Goal: Task Accomplishment & Management: Manage account settings

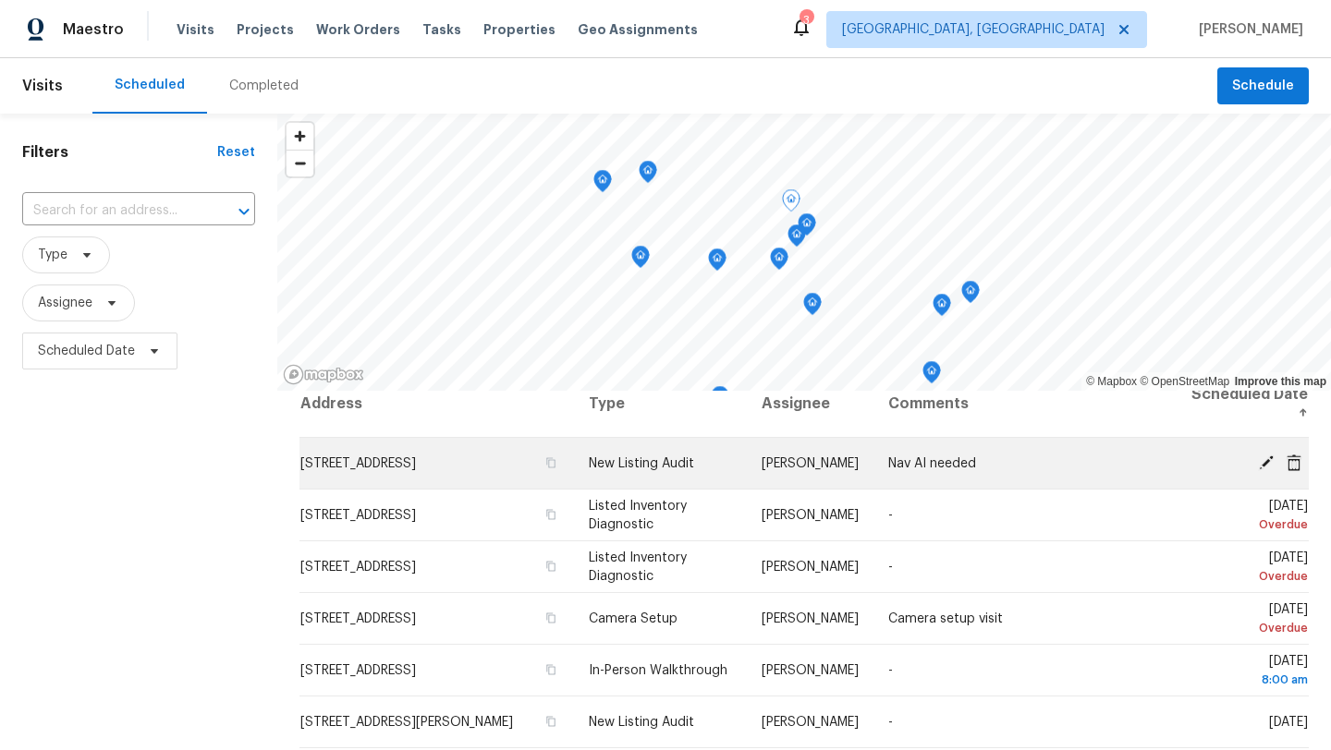
scroll to position [34, 0]
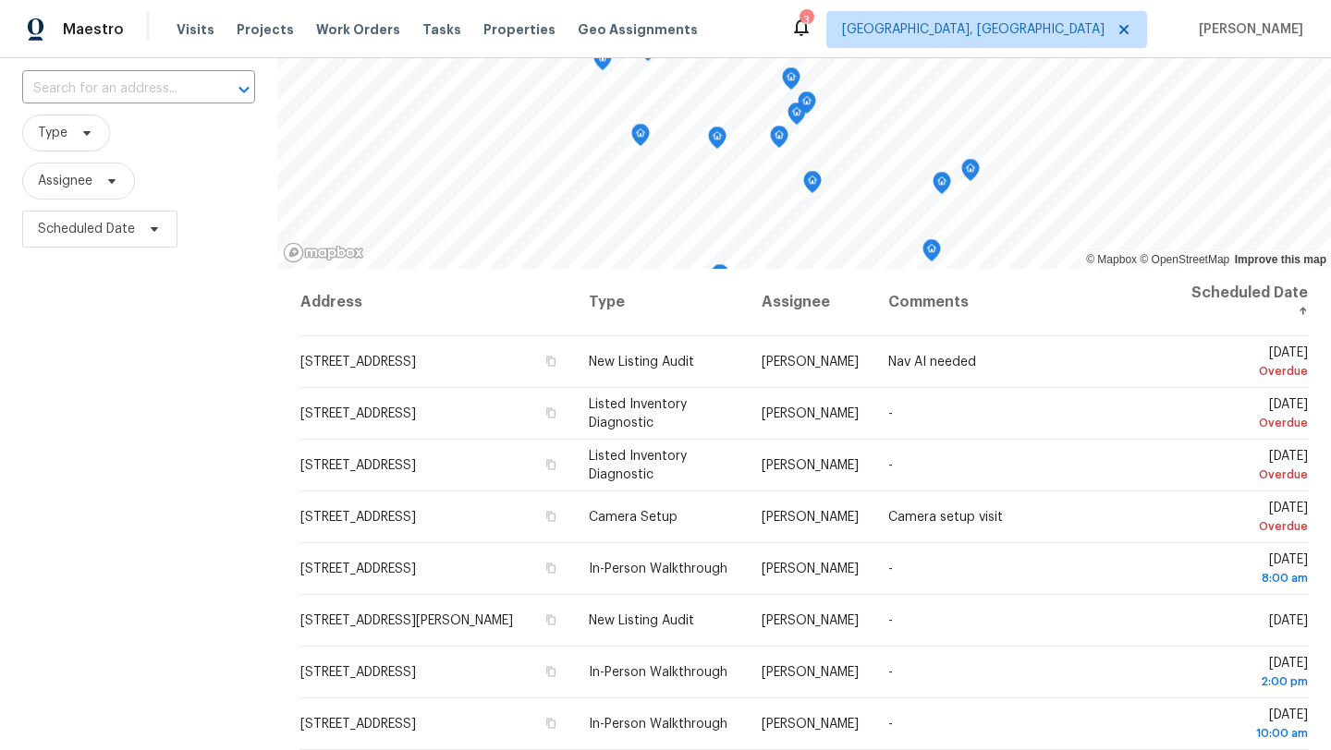
scroll to position [127, 0]
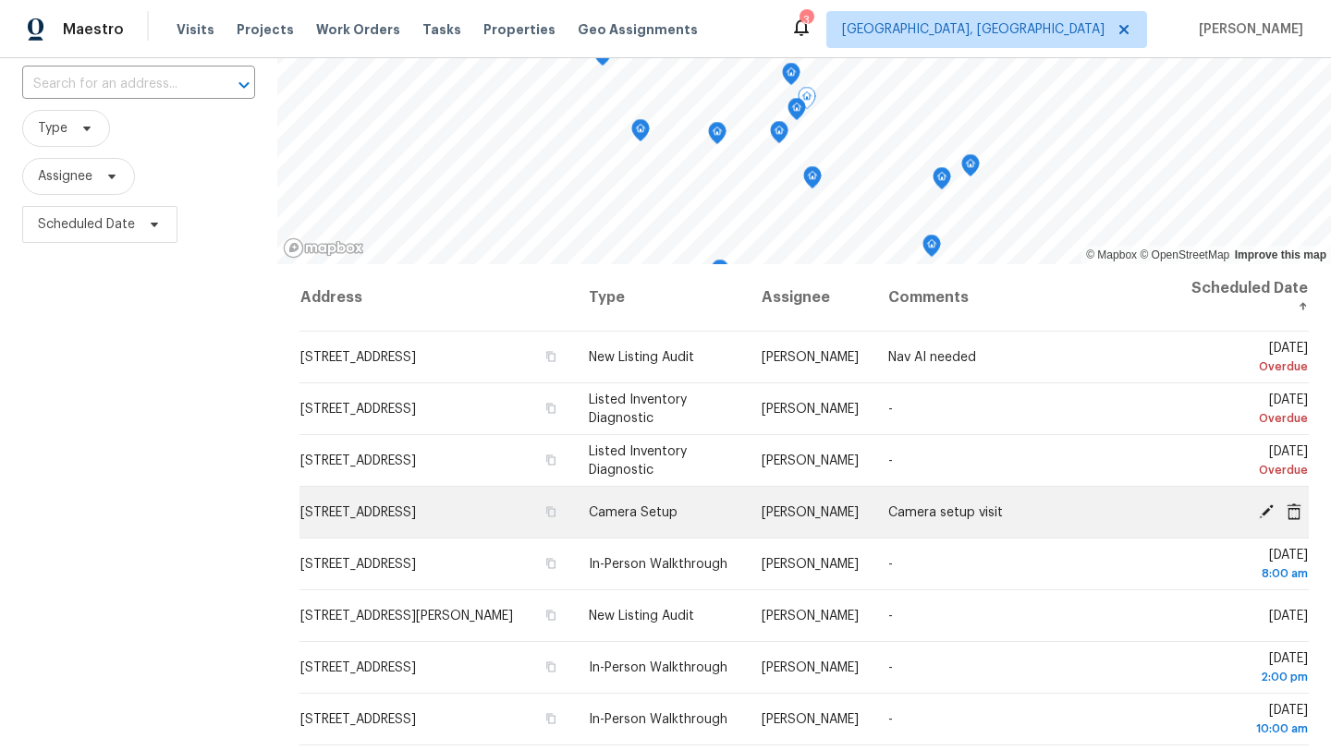
click at [1262, 515] on icon at bounding box center [1266, 511] width 15 height 15
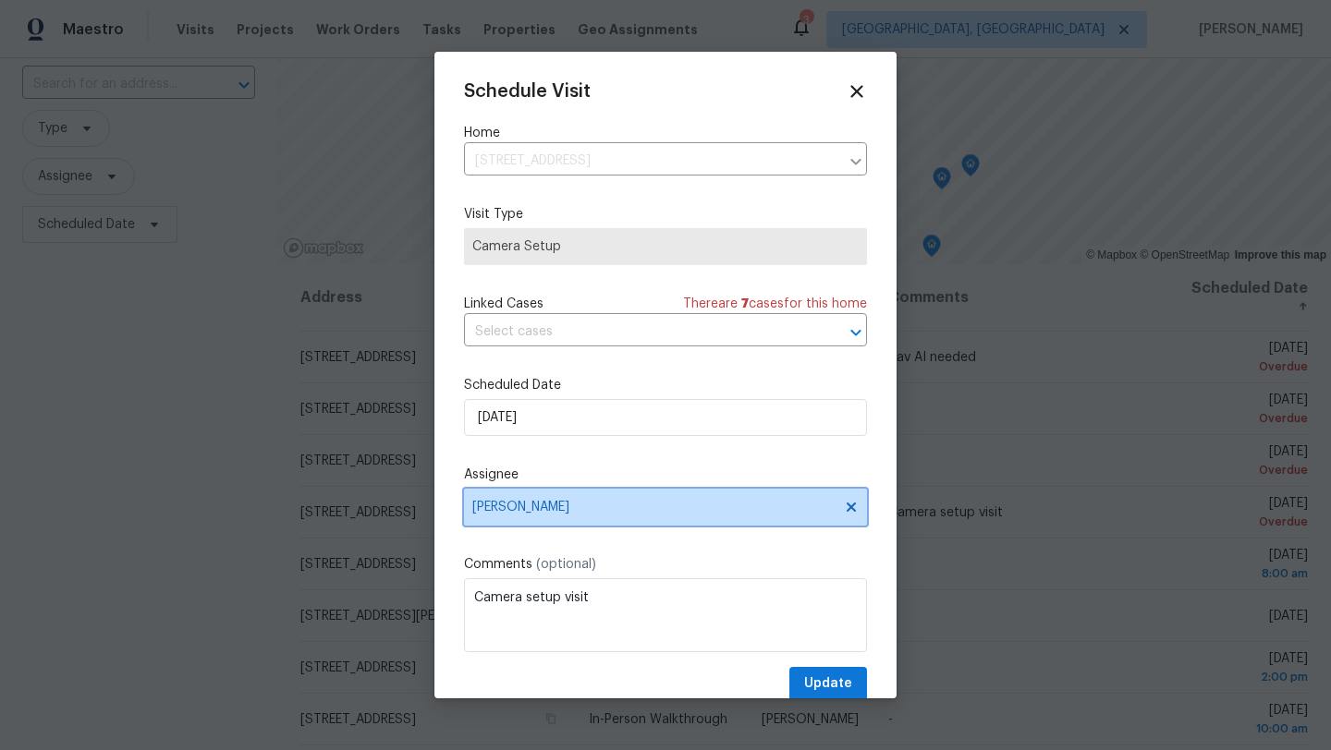
click at [630, 517] on span "[PERSON_NAME]" at bounding box center [665, 507] width 403 height 37
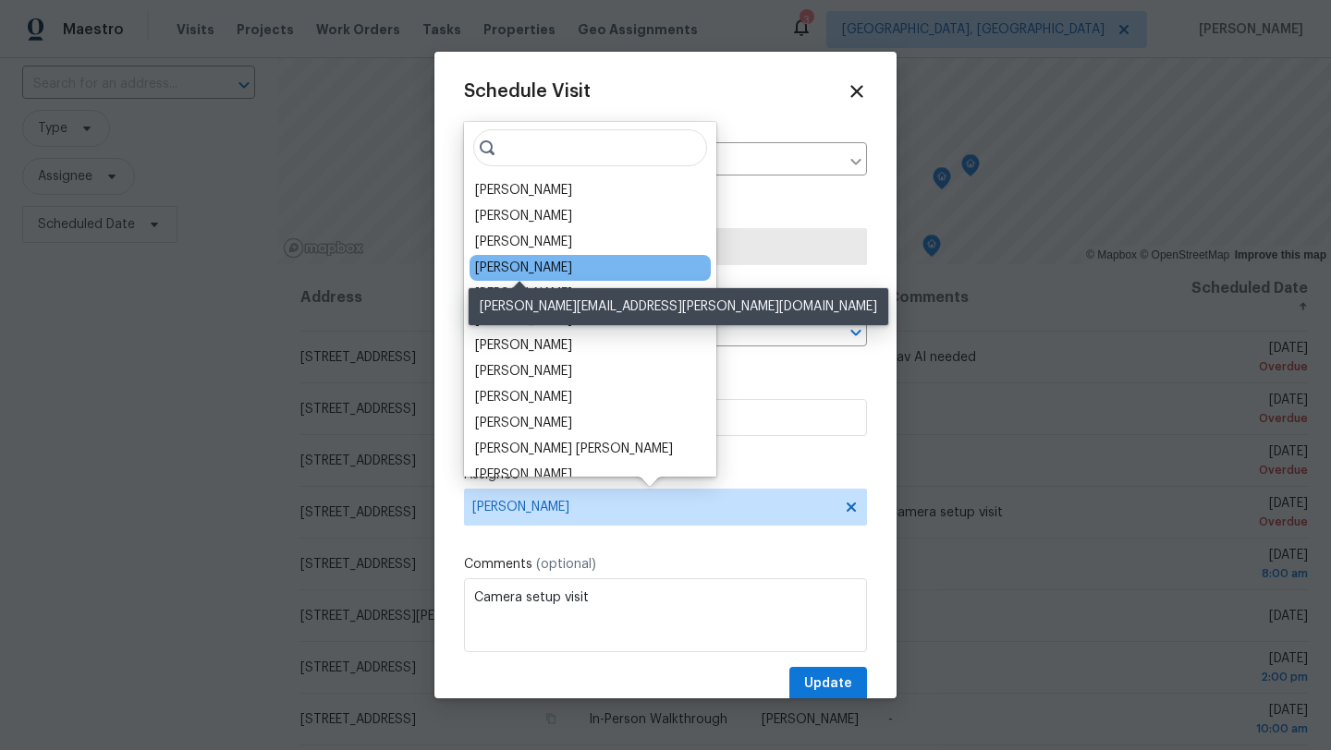
click at [529, 265] on div "[PERSON_NAME]" at bounding box center [523, 268] width 97 height 18
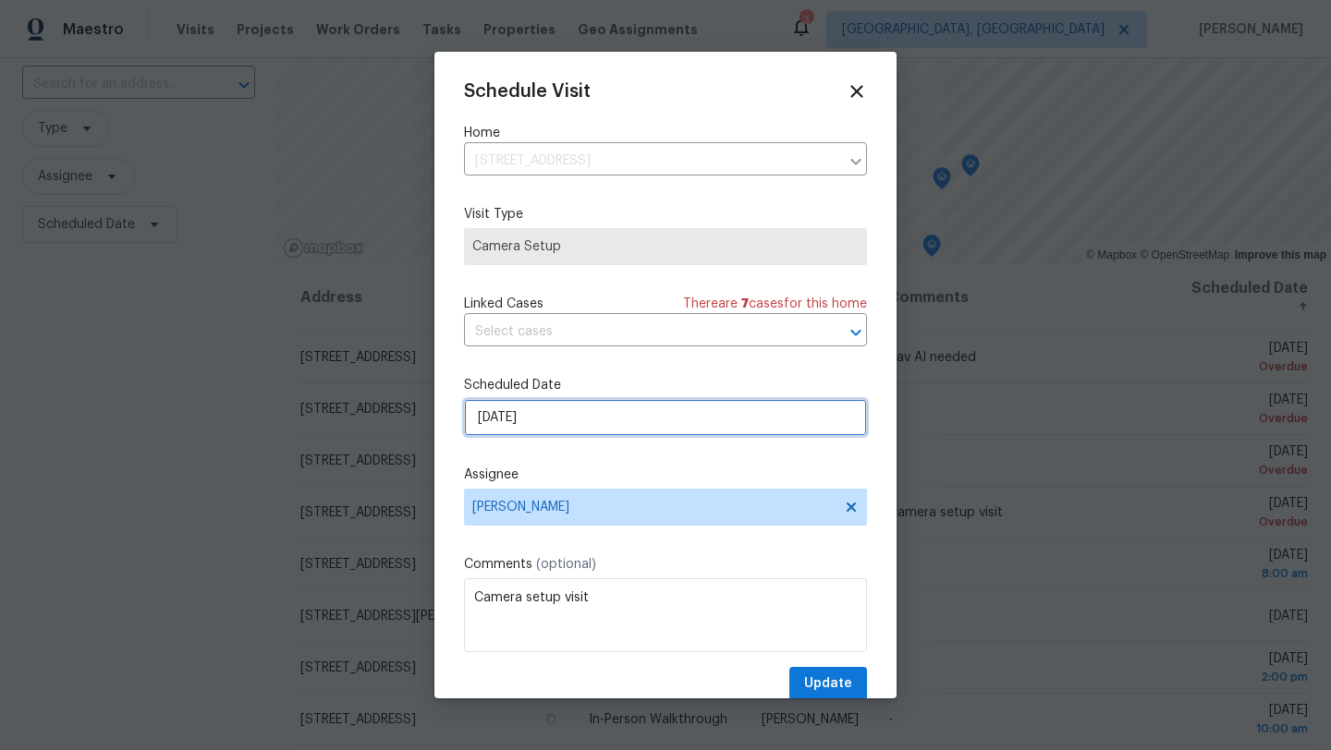
click at [523, 420] on input "9/6/2025" at bounding box center [665, 417] width 403 height 37
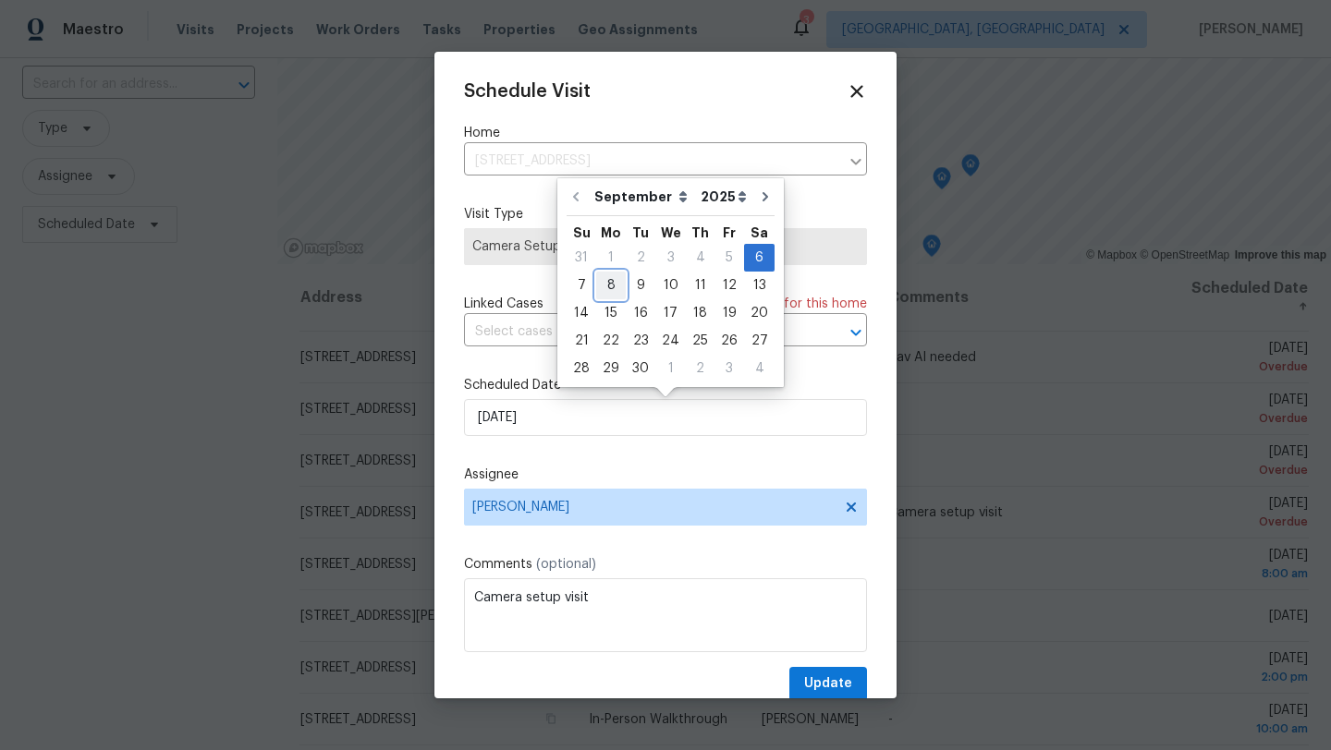
click at [614, 288] on div "8" at bounding box center [611, 286] width 30 height 26
type input "9/8/2025"
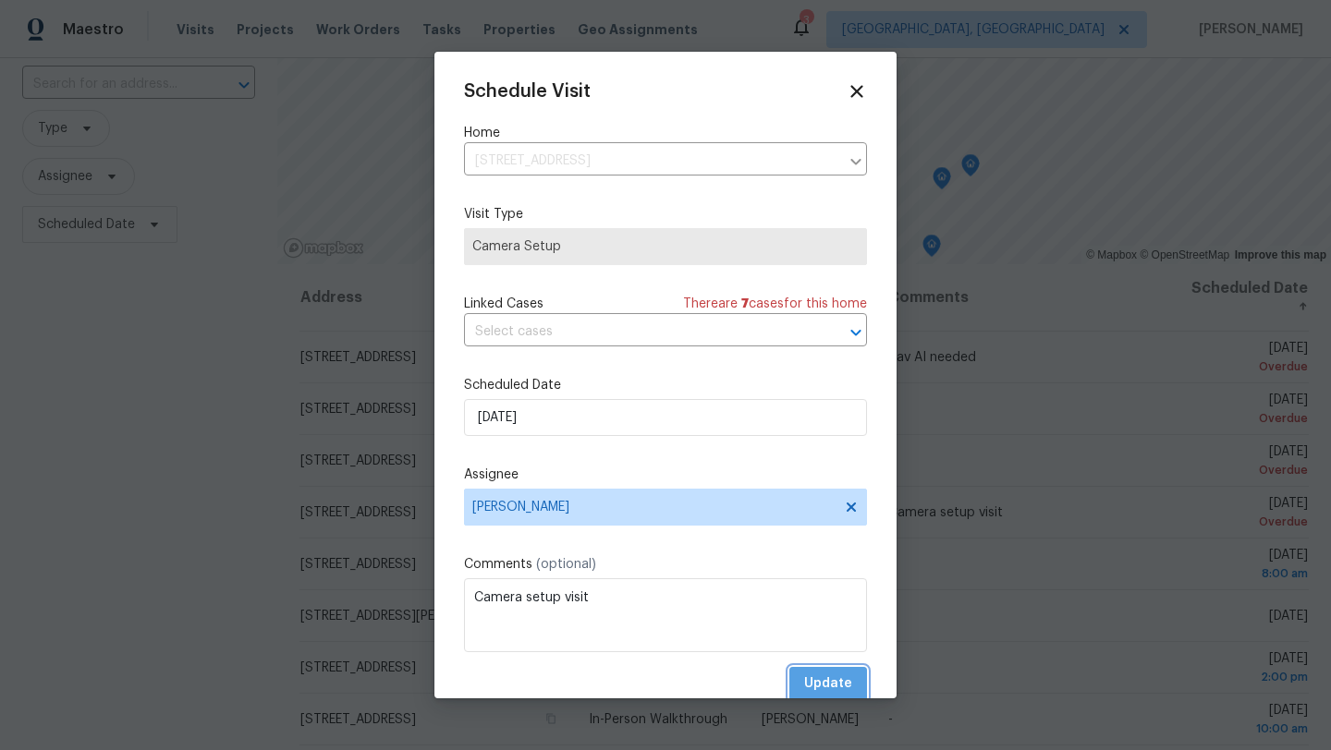
click at [828, 692] on span "Update" at bounding box center [828, 684] width 48 height 23
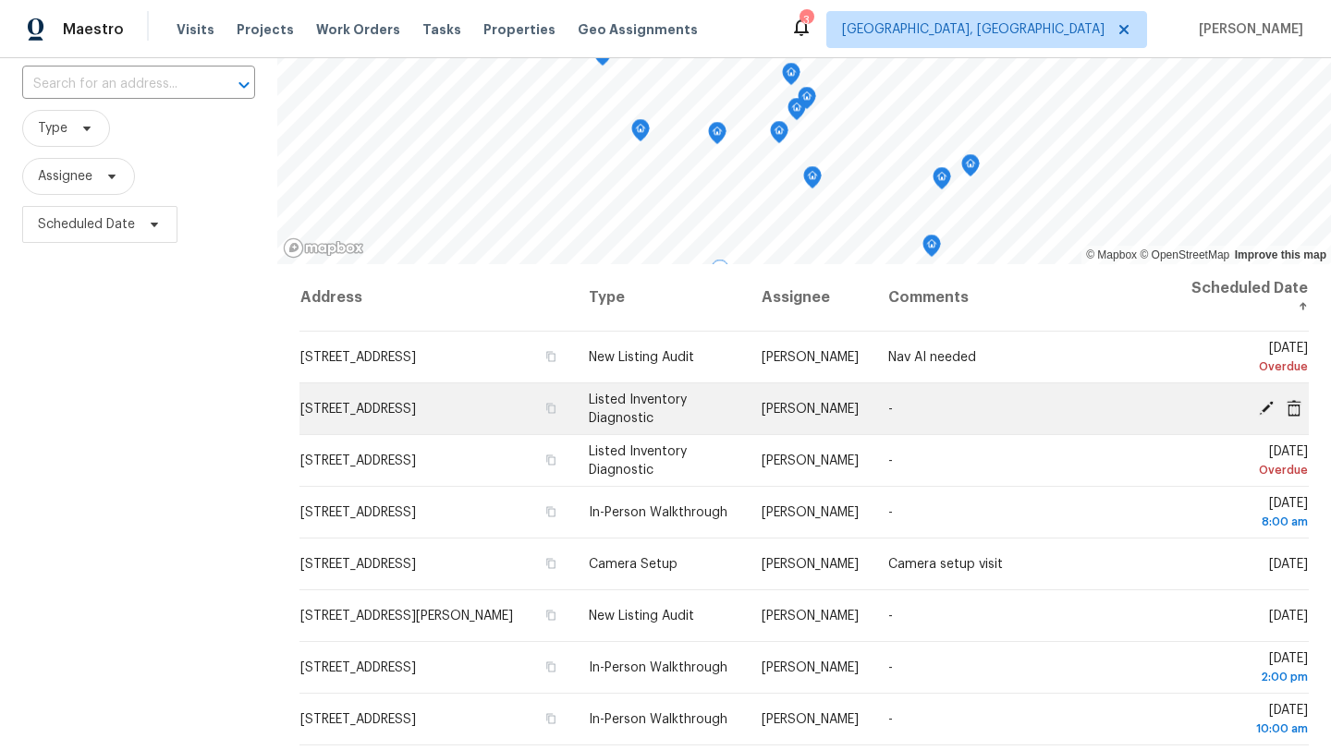
click at [1265, 411] on icon at bounding box center [1266, 407] width 17 height 17
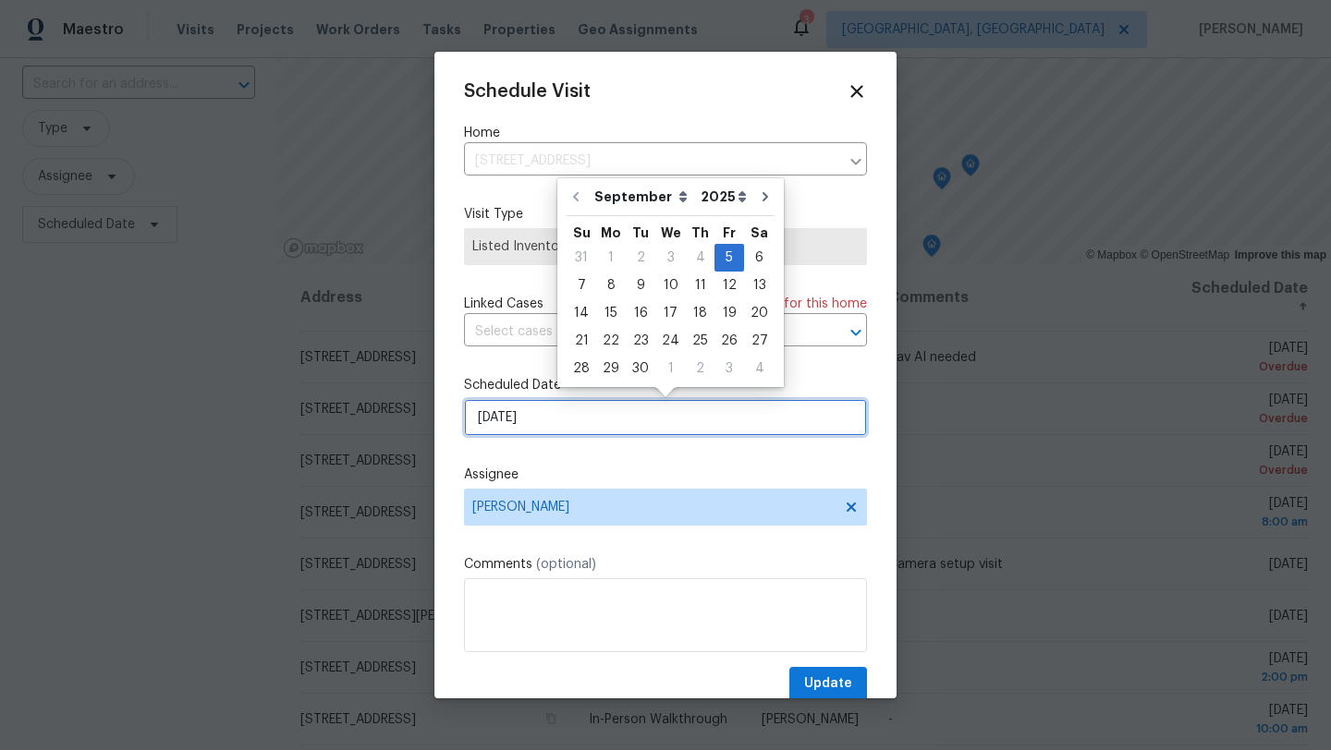
click at [531, 418] on input "9/5/2025" at bounding box center [665, 417] width 403 height 37
click at [639, 285] on div "9" at bounding box center [641, 286] width 30 height 26
type input "9/9/2025"
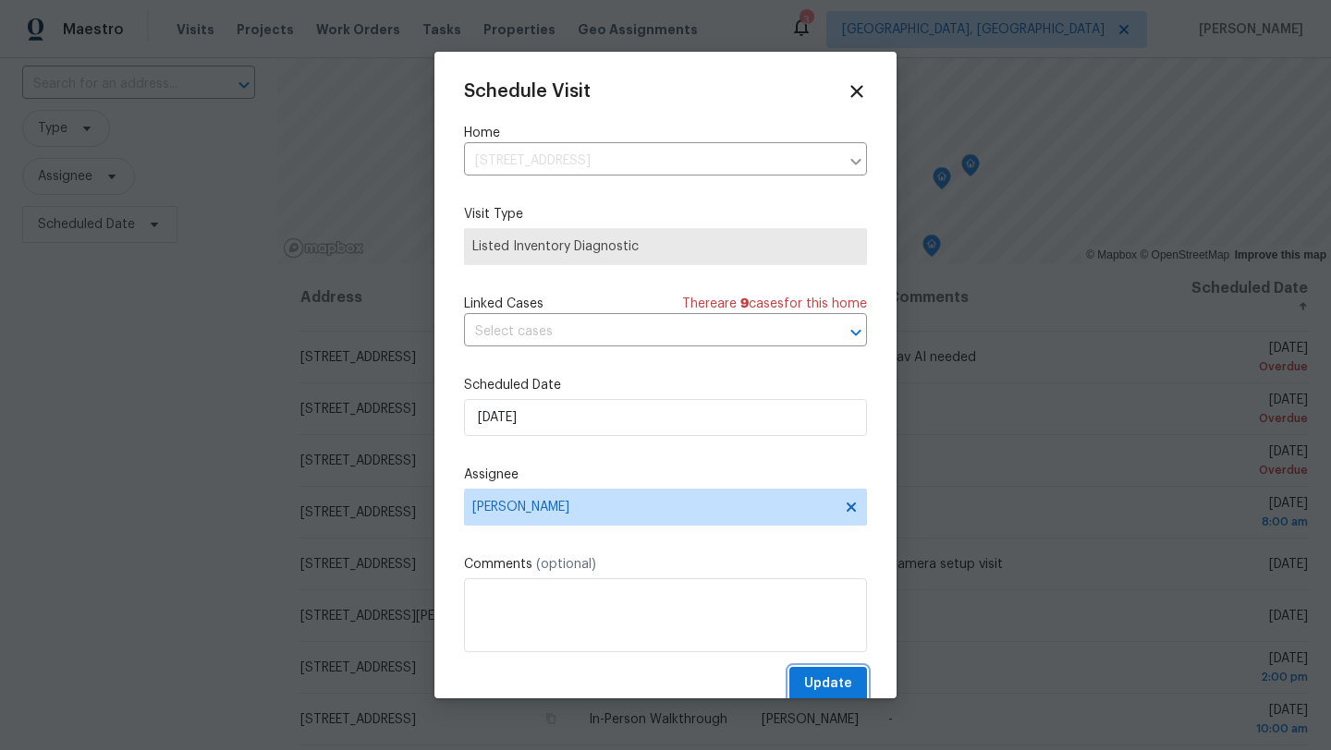
click at [818, 685] on span "Update" at bounding box center [828, 684] width 48 height 23
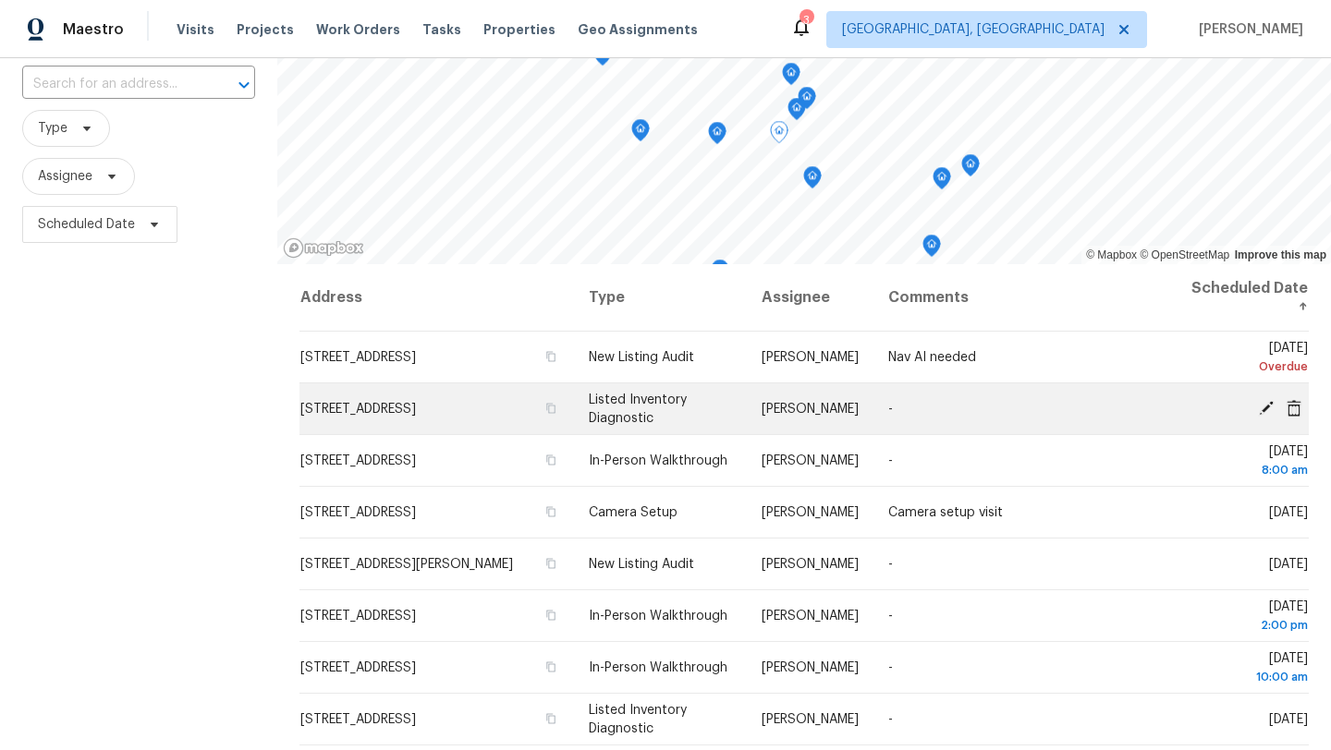
click at [1263, 411] on icon at bounding box center [1266, 407] width 15 height 15
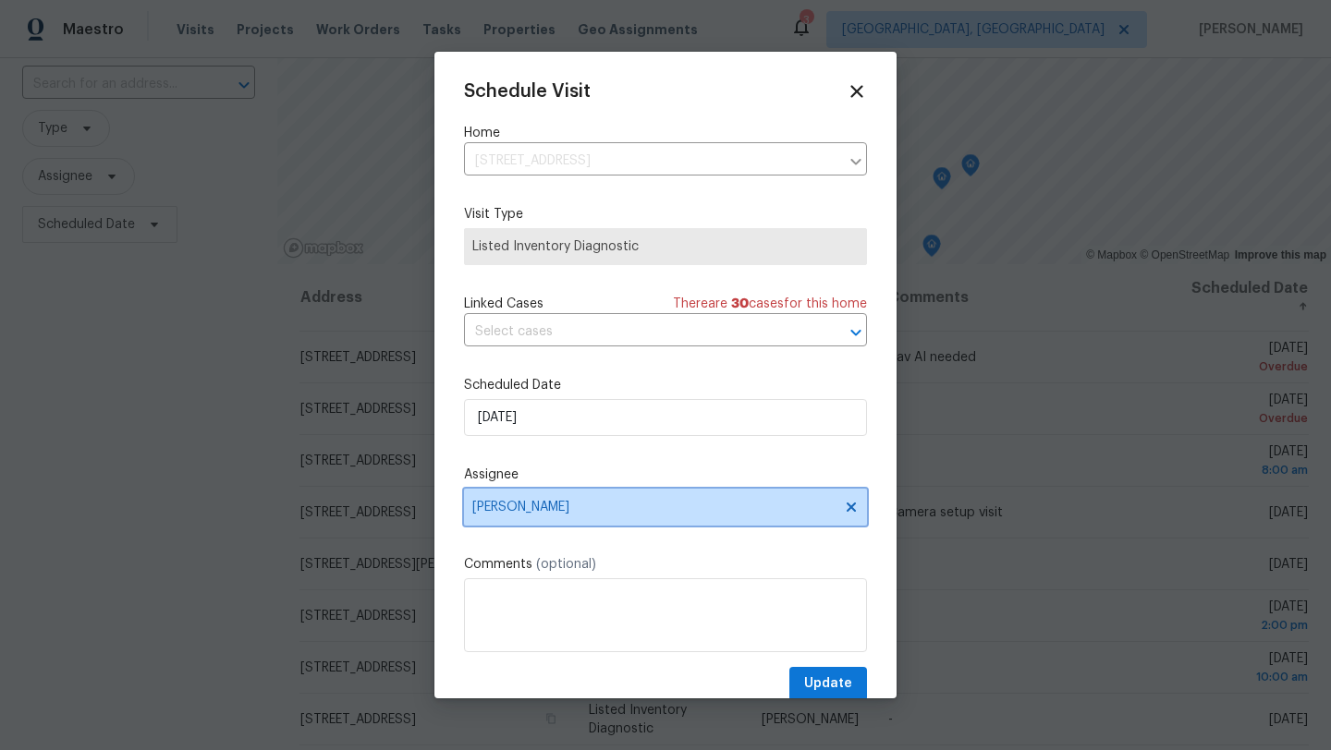
click at [519, 514] on span "[PERSON_NAME]" at bounding box center [653, 507] width 362 height 15
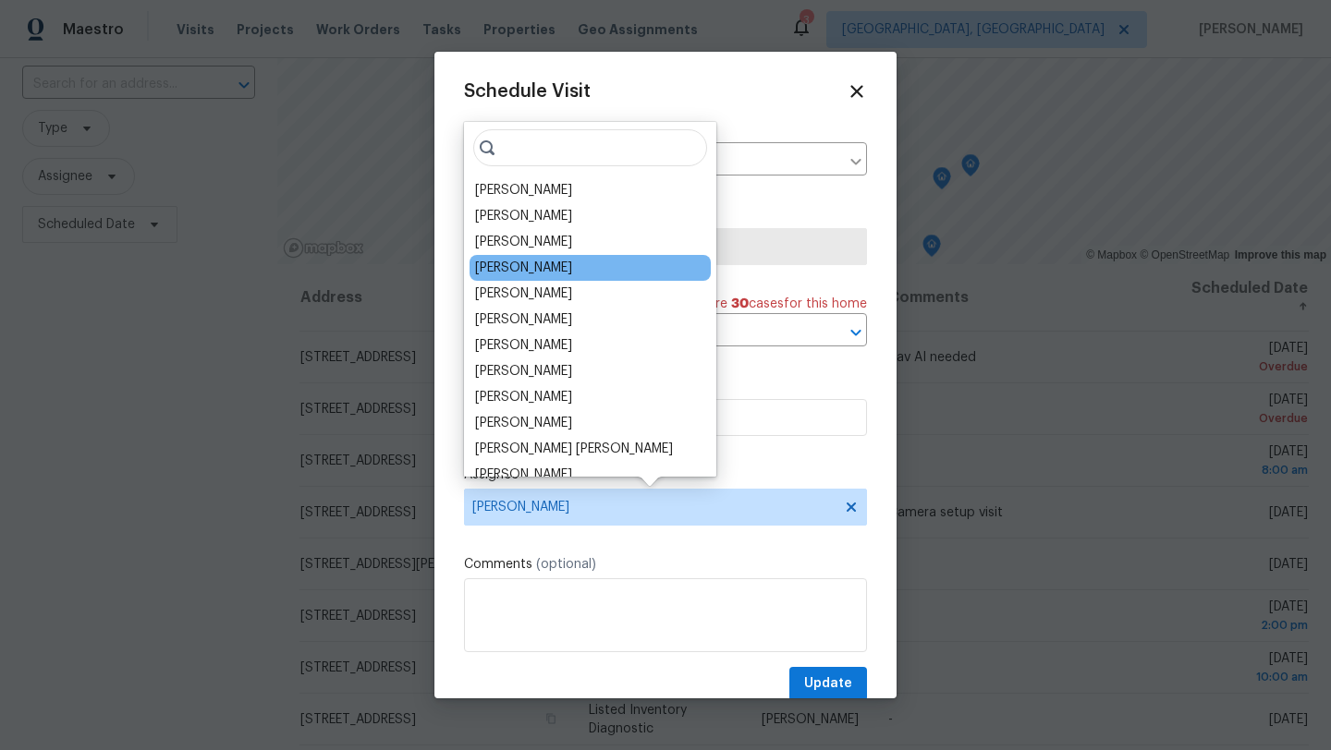
click at [593, 263] on div "[PERSON_NAME]" at bounding box center [589, 268] width 241 height 26
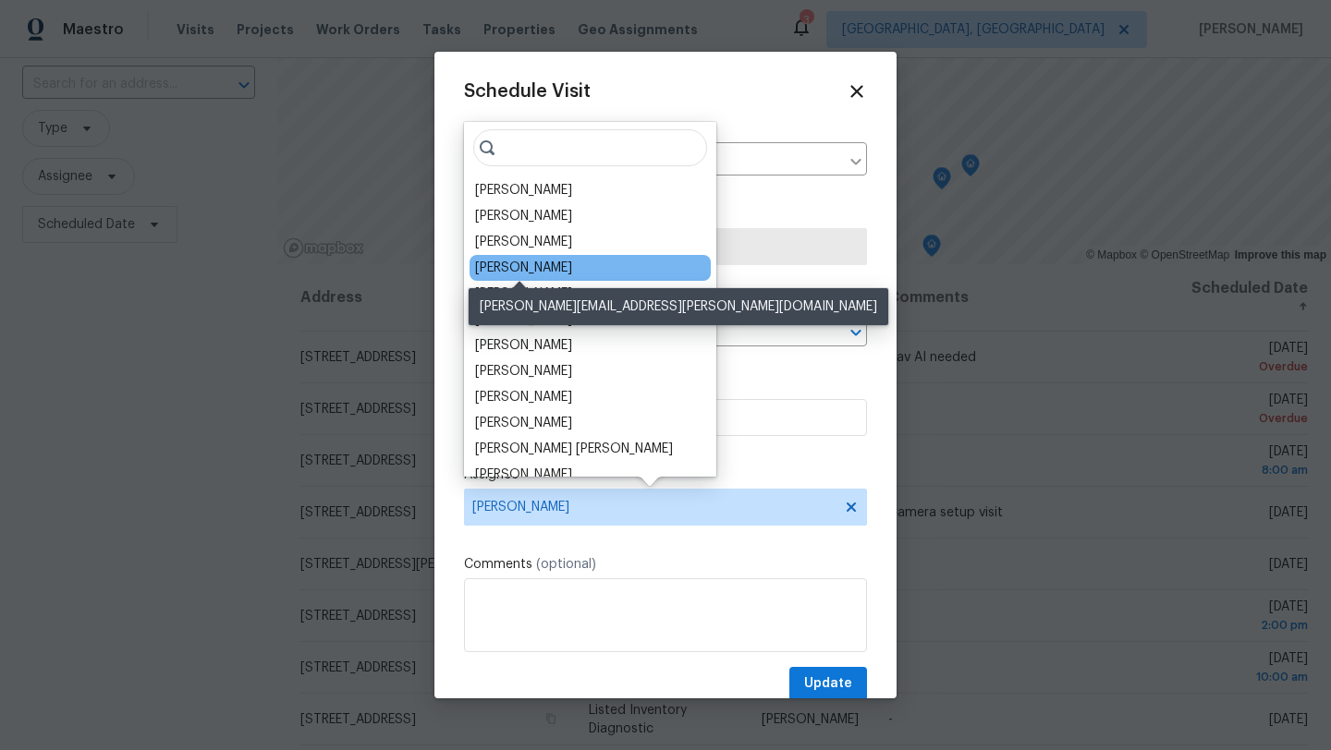
click at [532, 263] on div "[PERSON_NAME]" at bounding box center [523, 268] width 97 height 18
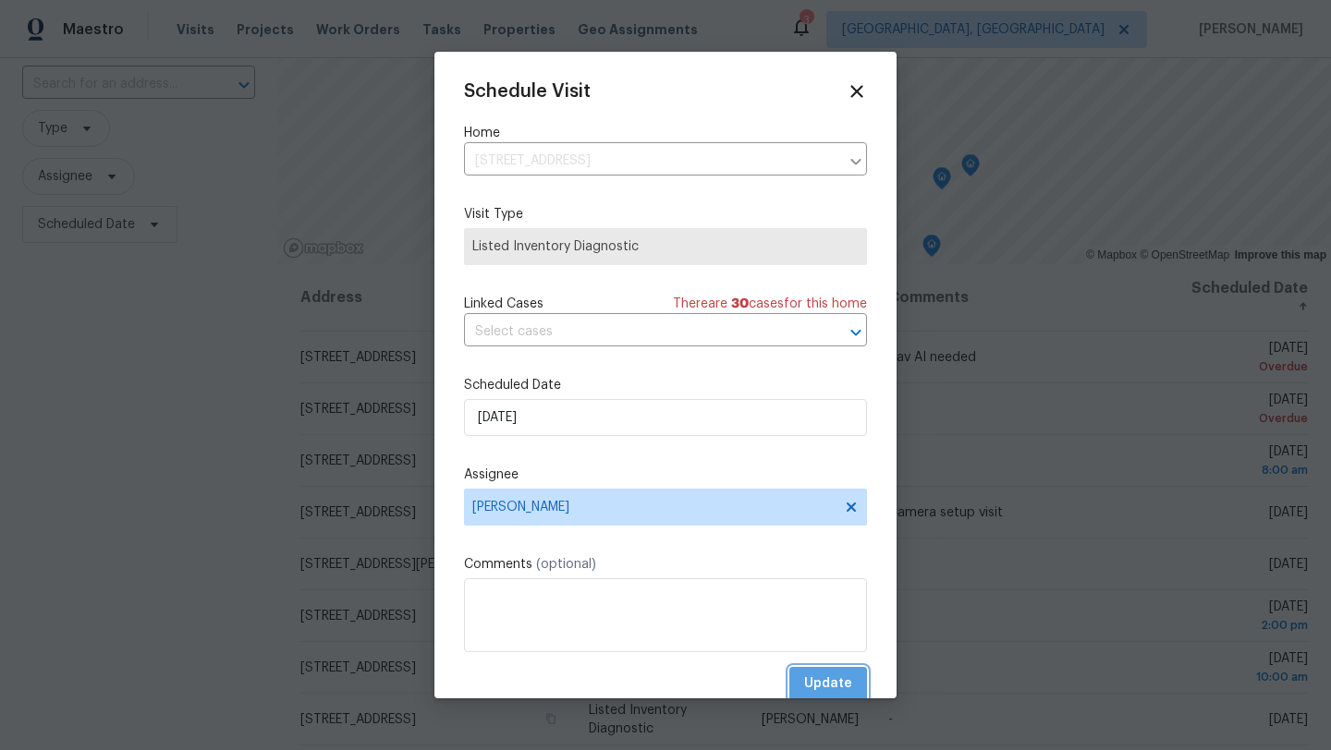
click at [840, 682] on span "Update" at bounding box center [828, 684] width 48 height 23
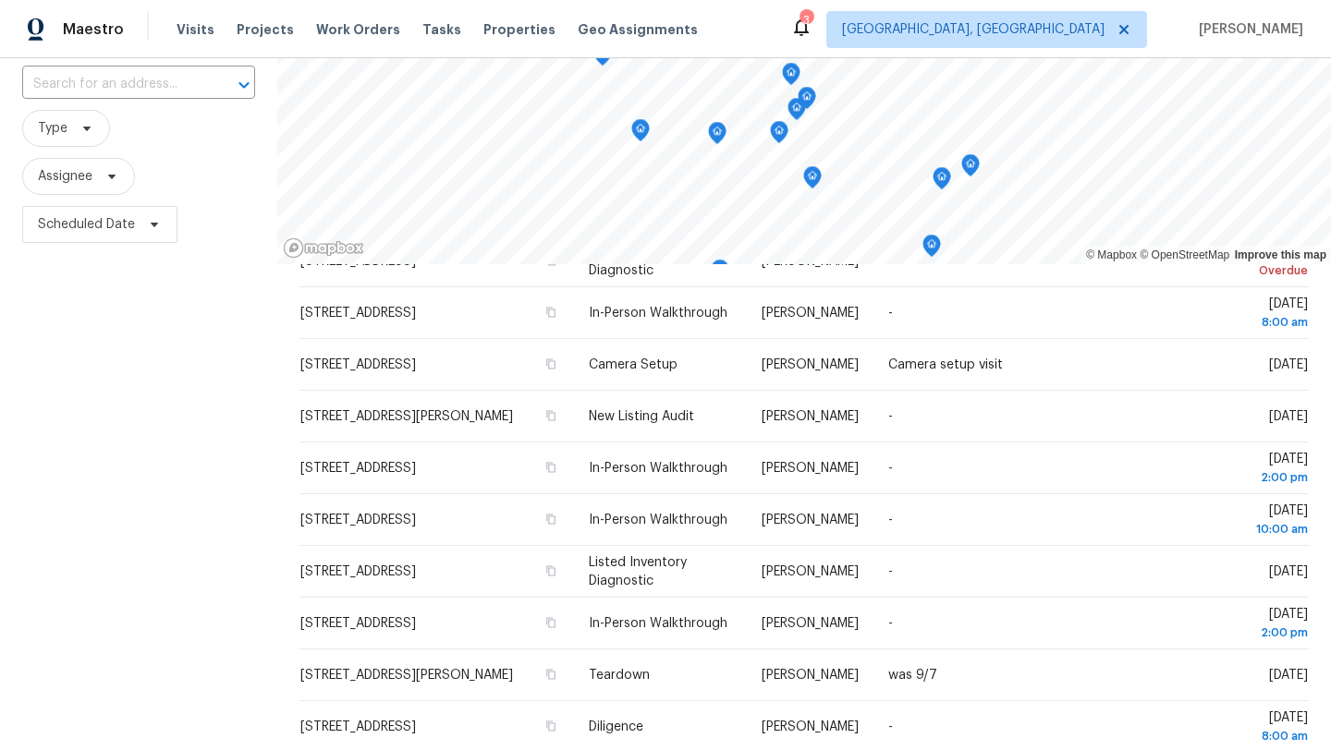
scroll to position [151, 0]
